Goal: Task Accomplishment & Management: Use online tool/utility

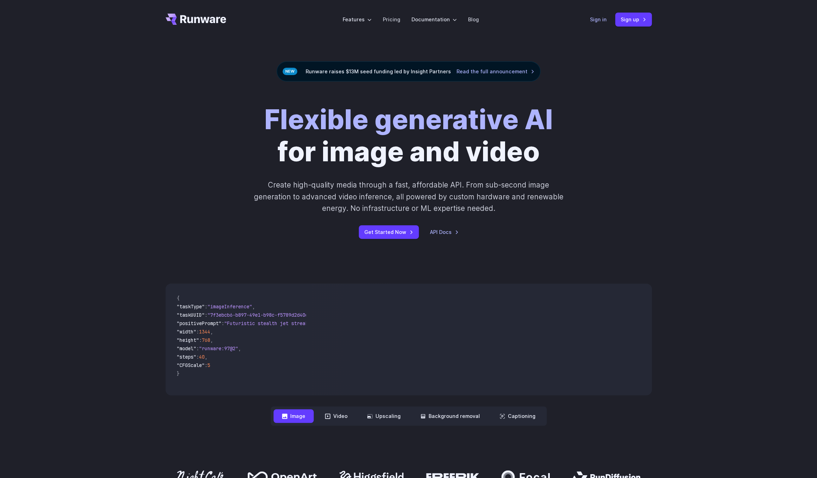
click at [593, 19] on link "Sign in" at bounding box center [598, 19] width 17 height 8
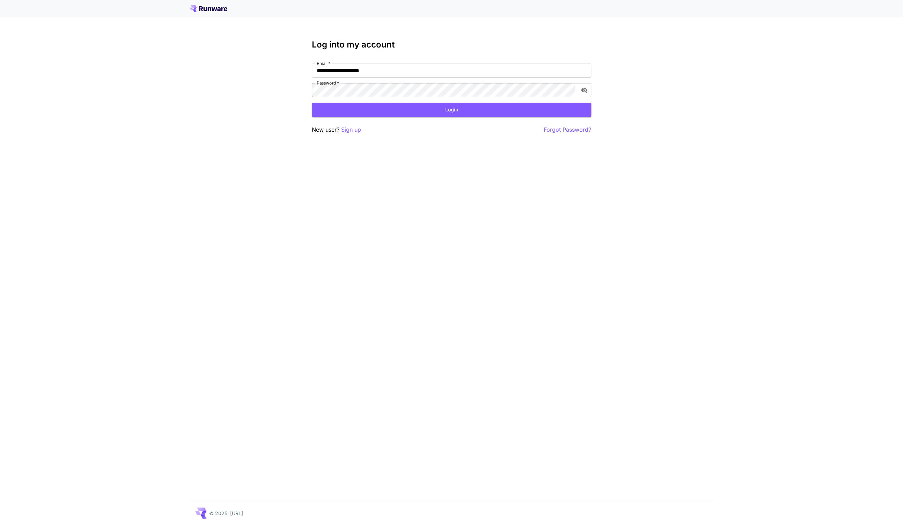
click at [423, 109] on button "Login" at bounding box center [451, 110] width 279 height 14
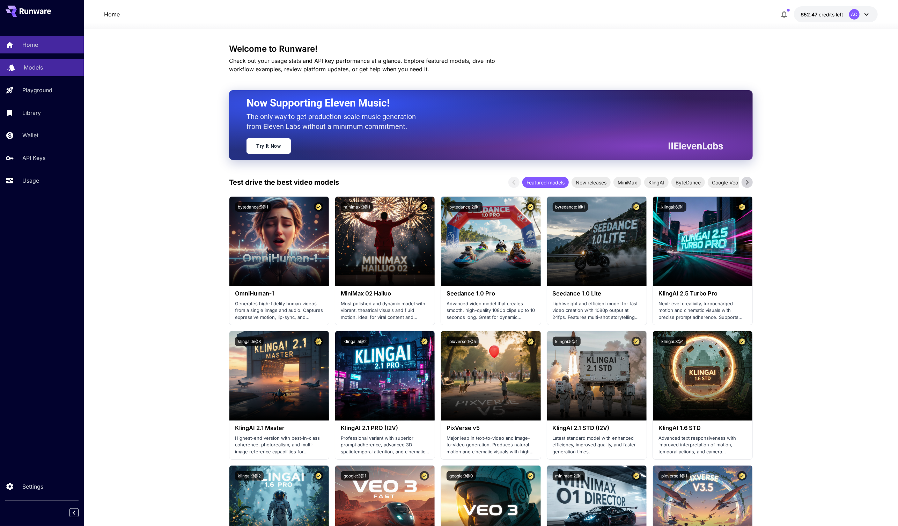
click at [50, 67] on div "Models" at bounding box center [51, 67] width 54 height 8
